Goal: Task Accomplishment & Management: Complete application form

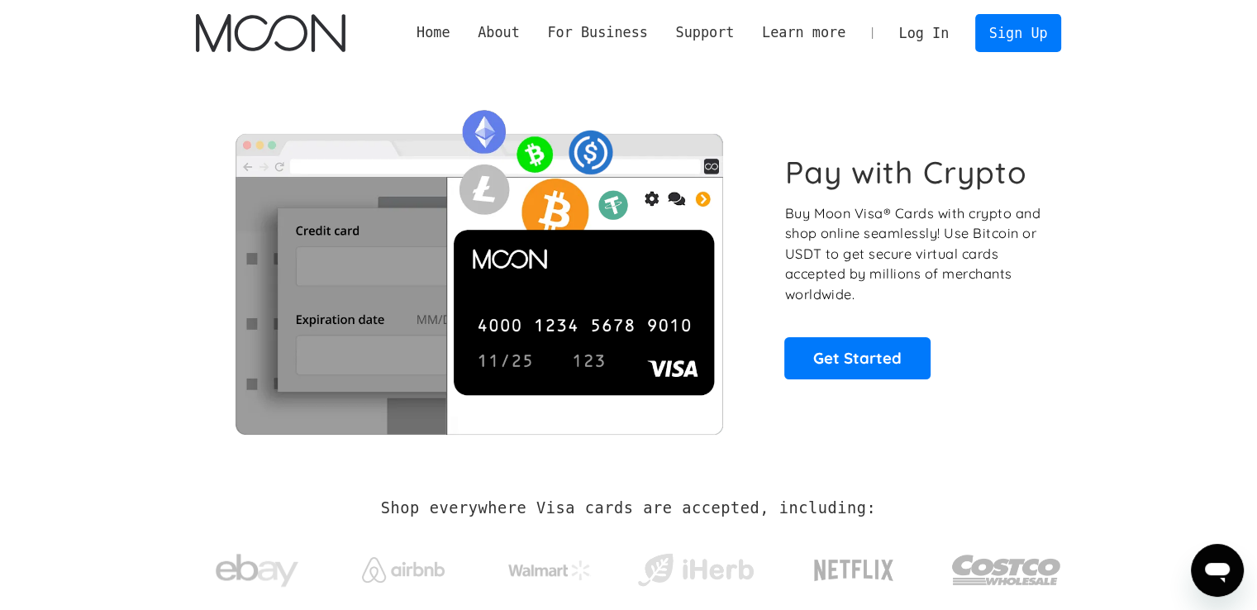
click at [1173, 194] on section "Pay with Crypto Buy Moon Visa® Cards with crypto and shop online seamlessly! Us…" at bounding box center [628, 266] width 1257 height 401
click at [1153, 204] on section "Pay with Crypto Buy Moon Visa® Cards with crypto and shop online seamlessly! Us…" at bounding box center [628, 266] width 1257 height 401
click at [845, 354] on link "Get Started" at bounding box center [857, 357] width 146 height 41
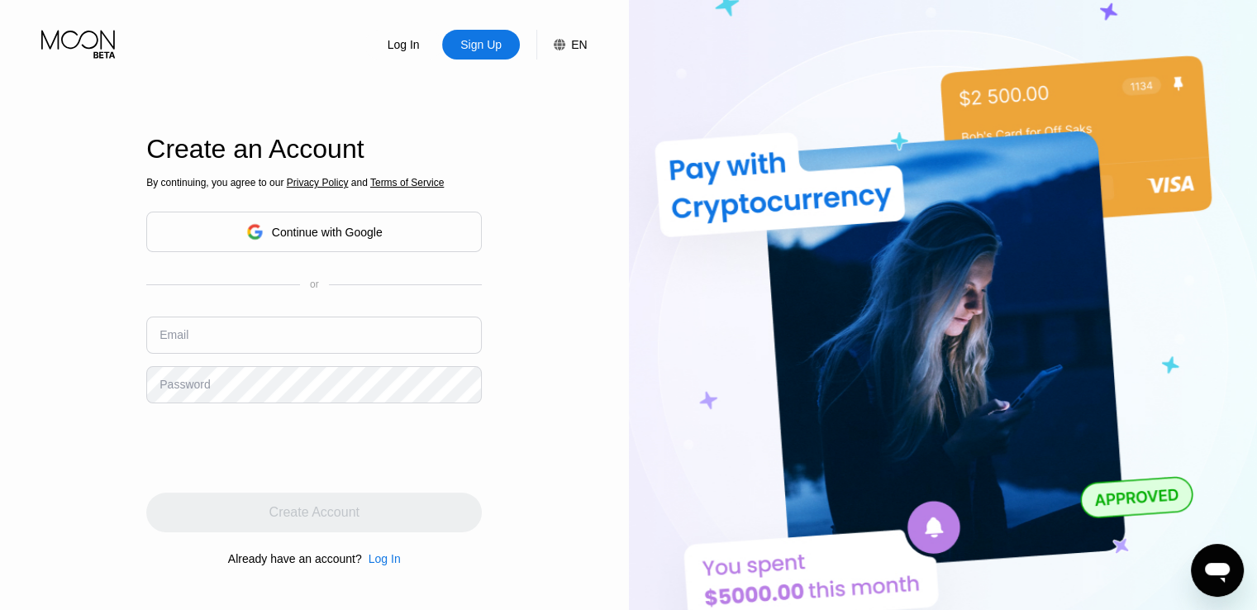
click at [283, 335] on input "text" at bounding box center [313, 334] width 335 height 37
